Goal: Check status: Check status

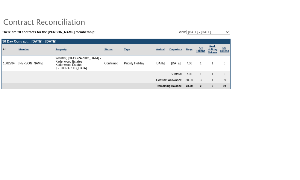
click at [216, 31] on select "[DATE] - [DATE] [DATE] - [DATE] [DATE] - [DATE] [DATE] - [DATE] [DATE] - [DATE]…" at bounding box center [208, 32] width 43 height 5
select select "147406"
click at [187, 30] on select "[DATE] - [DATE] [DATE] - [DATE] [DATE] - [DATE] [DATE] - [DATE] [DATE] - [DATE]…" at bounding box center [208, 32] width 43 height 5
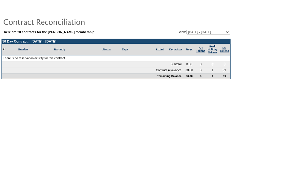
click at [205, 30] on select "[DATE] - [DATE] [DATE] - [DATE] [DATE] - [DATE] [DATE] - [DATE] [DATE] - [DATE]…" at bounding box center [208, 32] width 43 height 5
select select "126524"
click at [187, 30] on select "[DATE] - [DATE] [DATE] - [DATE] [DATE] - [DATE] [DATE] - [DATE] [DATE] - [DATE]…" at bounding box center [208, 32] width 43 height 5
